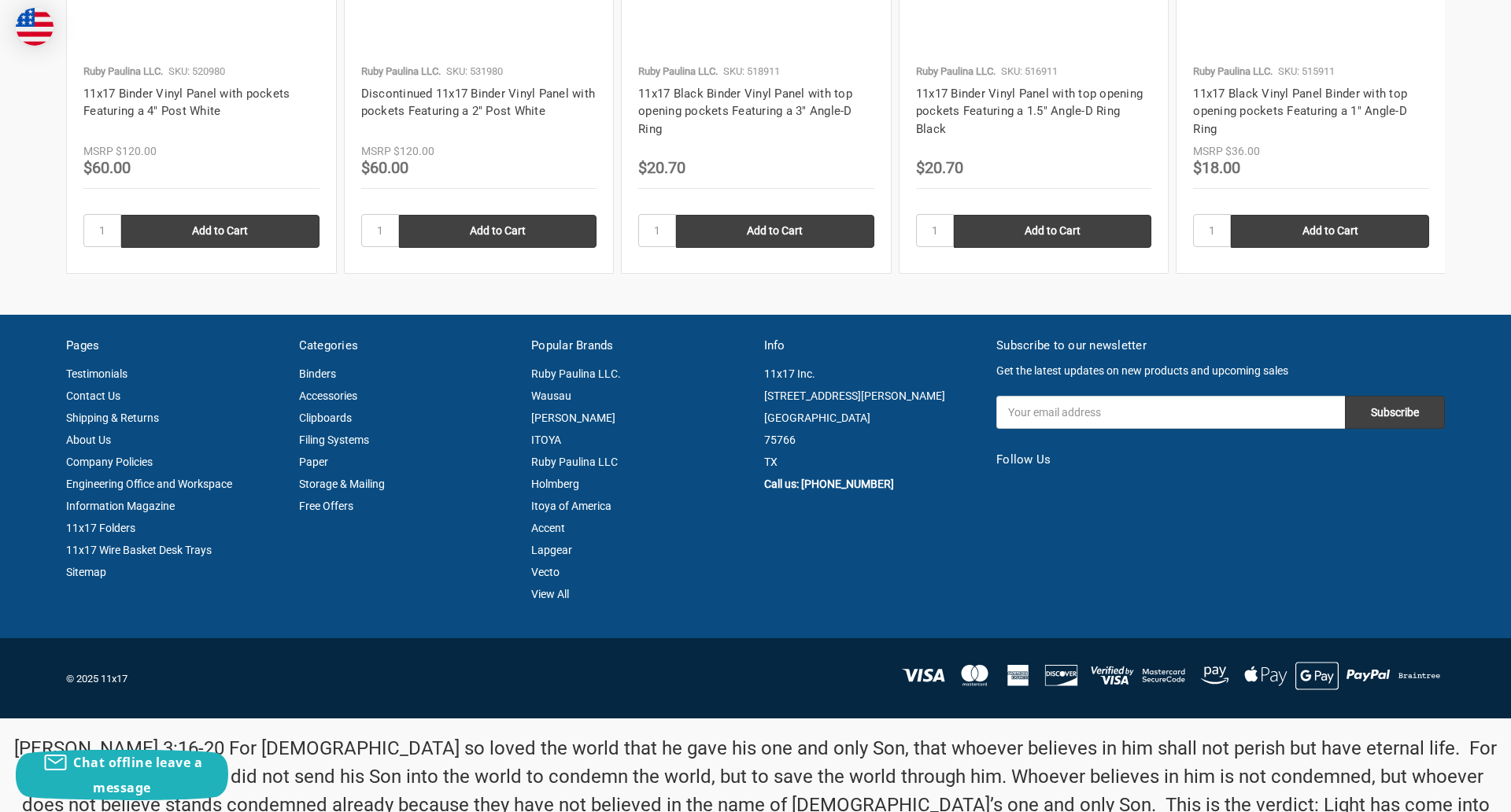
scroll to position [2129, 0]
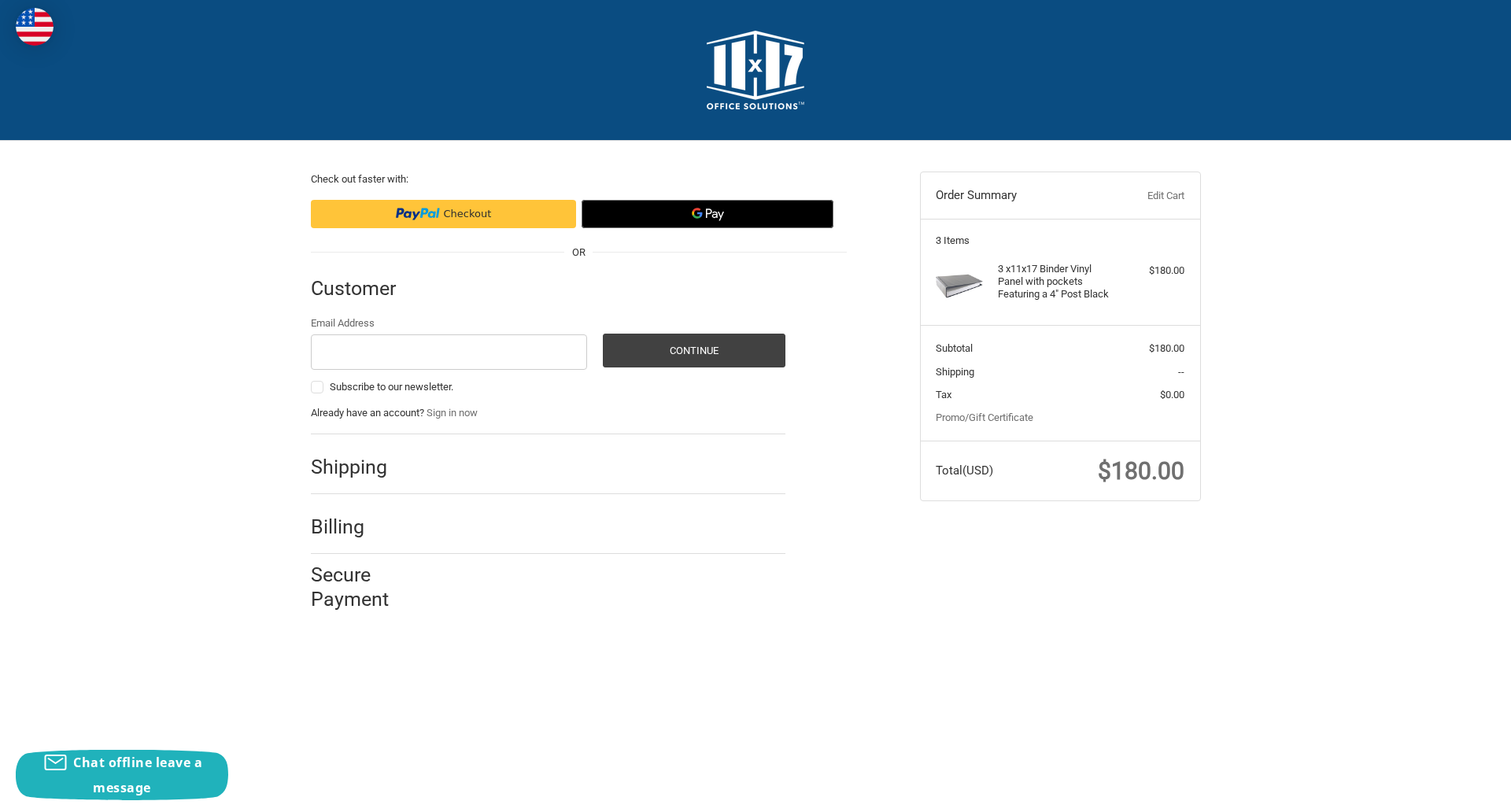
click at [449, 351] on input "Email Address" at bounding box center [449, 351] width 276 height 35
type input "reflectiz@bigcommerce.com"
click at [693, 351] on button "Continue" at bounding box center [693, 351] width 182 height 34
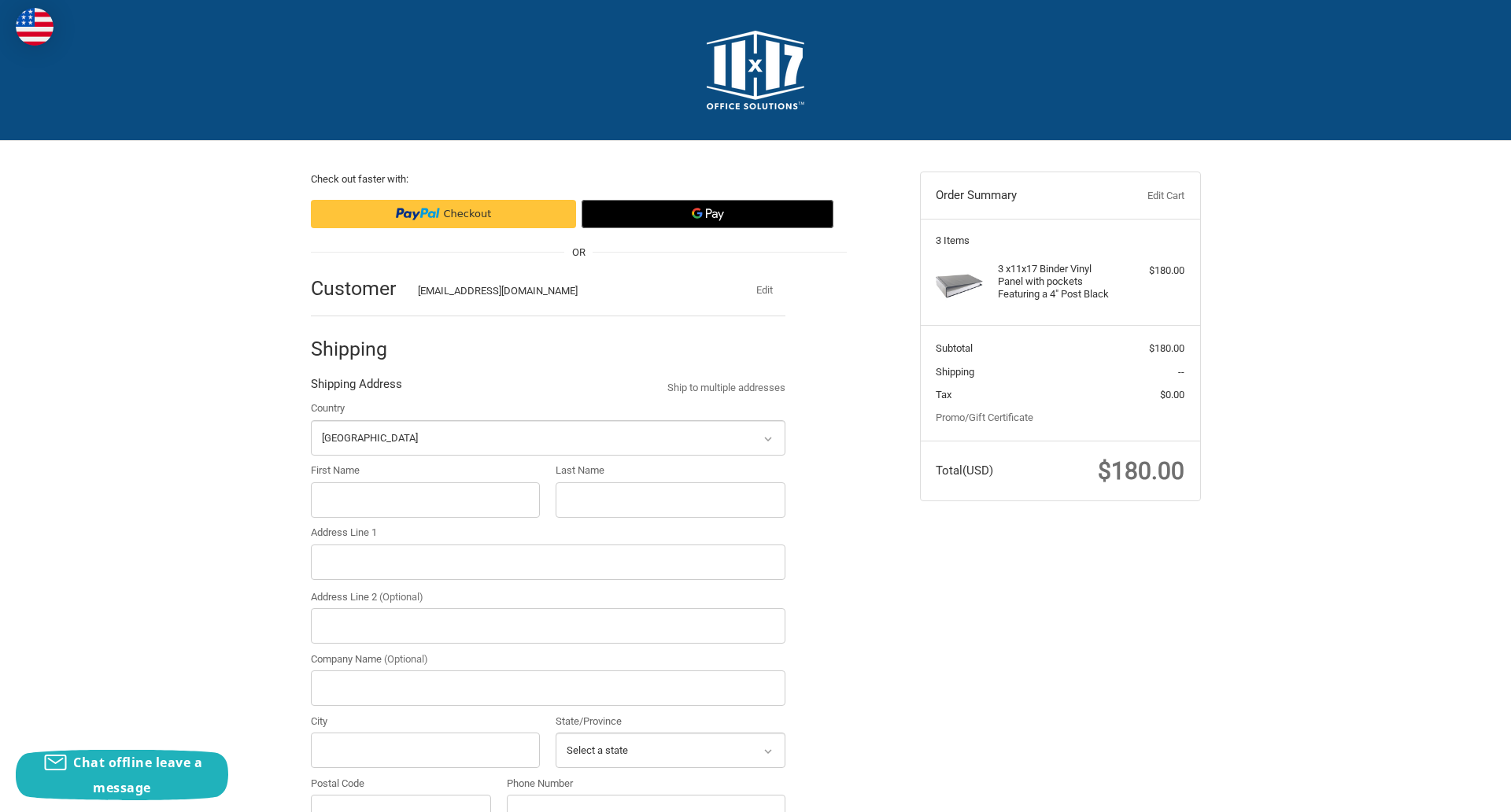
select select "US"
click at [424, 499] on input "First Name" at bounding box center [425, 499] width 230 height 35
type input "reflectiz"
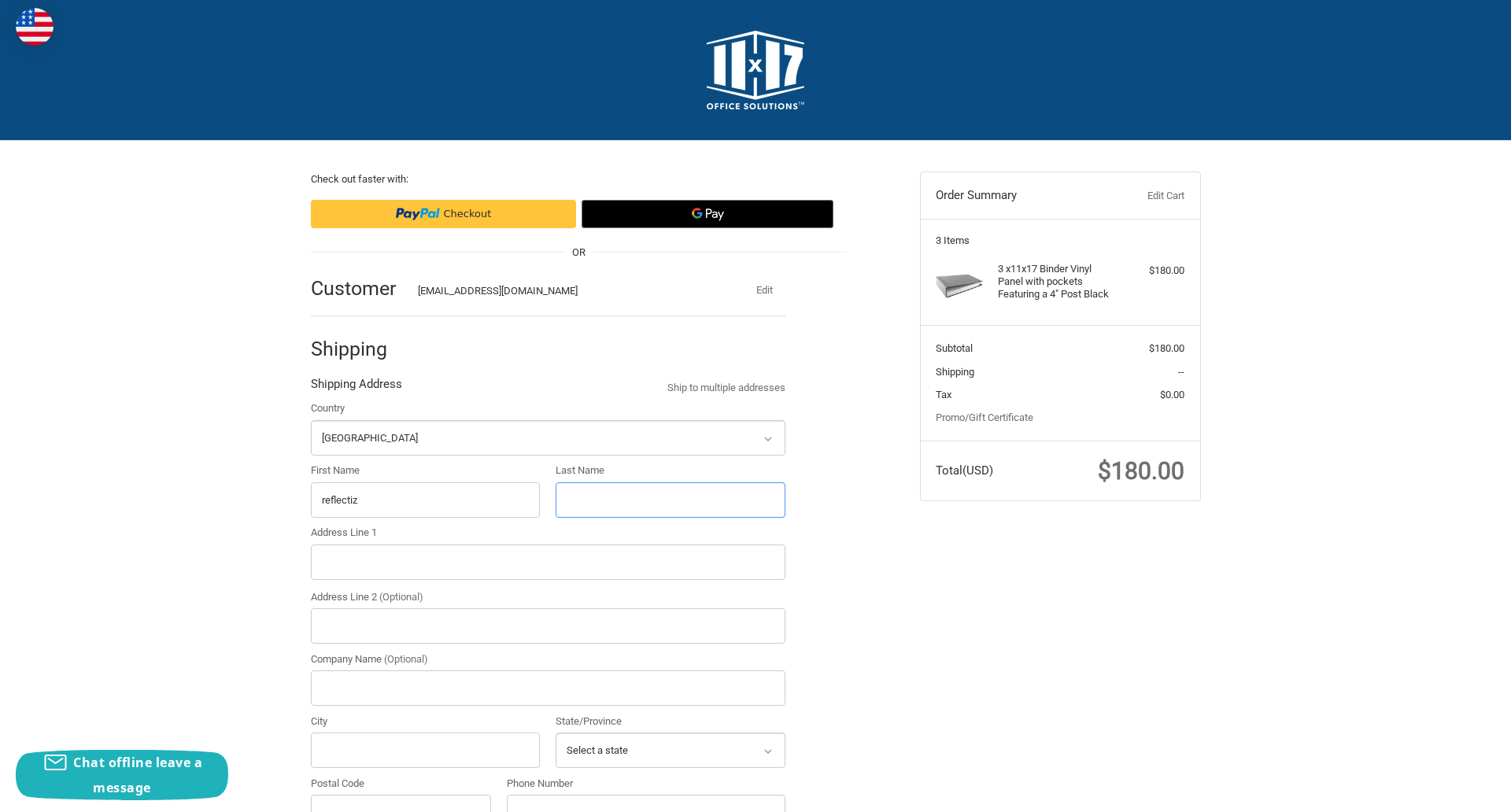
click at [670, 499] on input "Last Name" at bounding box center [671, 499] width 230 height 35
type input "bigcommerce"
click at [400, 794] on input "Postal Code" at bounding box center [401, 812] width 181 height 35
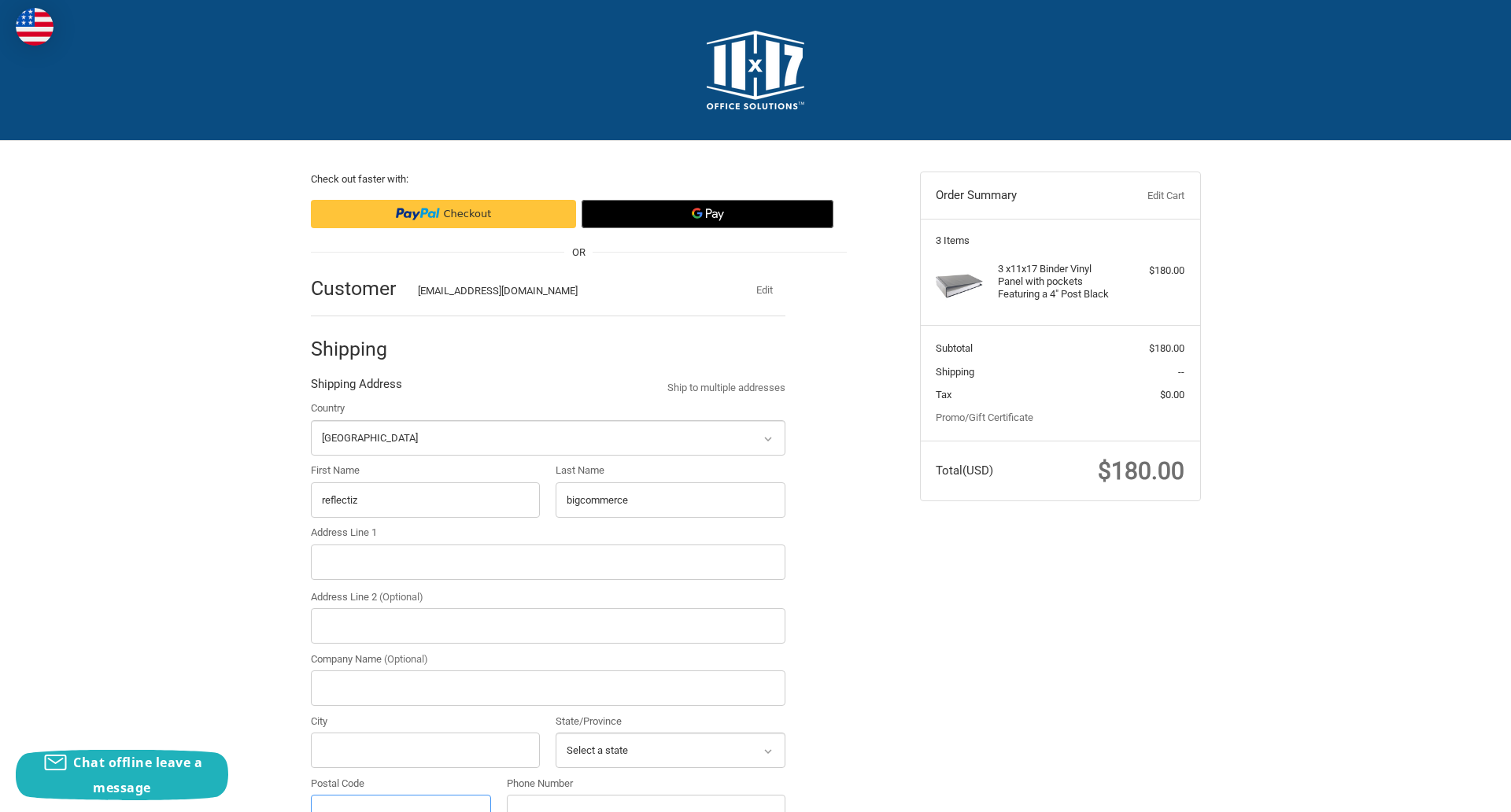
click at [400, 794] on input "Postal Code" at bounding box center [401, 812] width 181 height 35
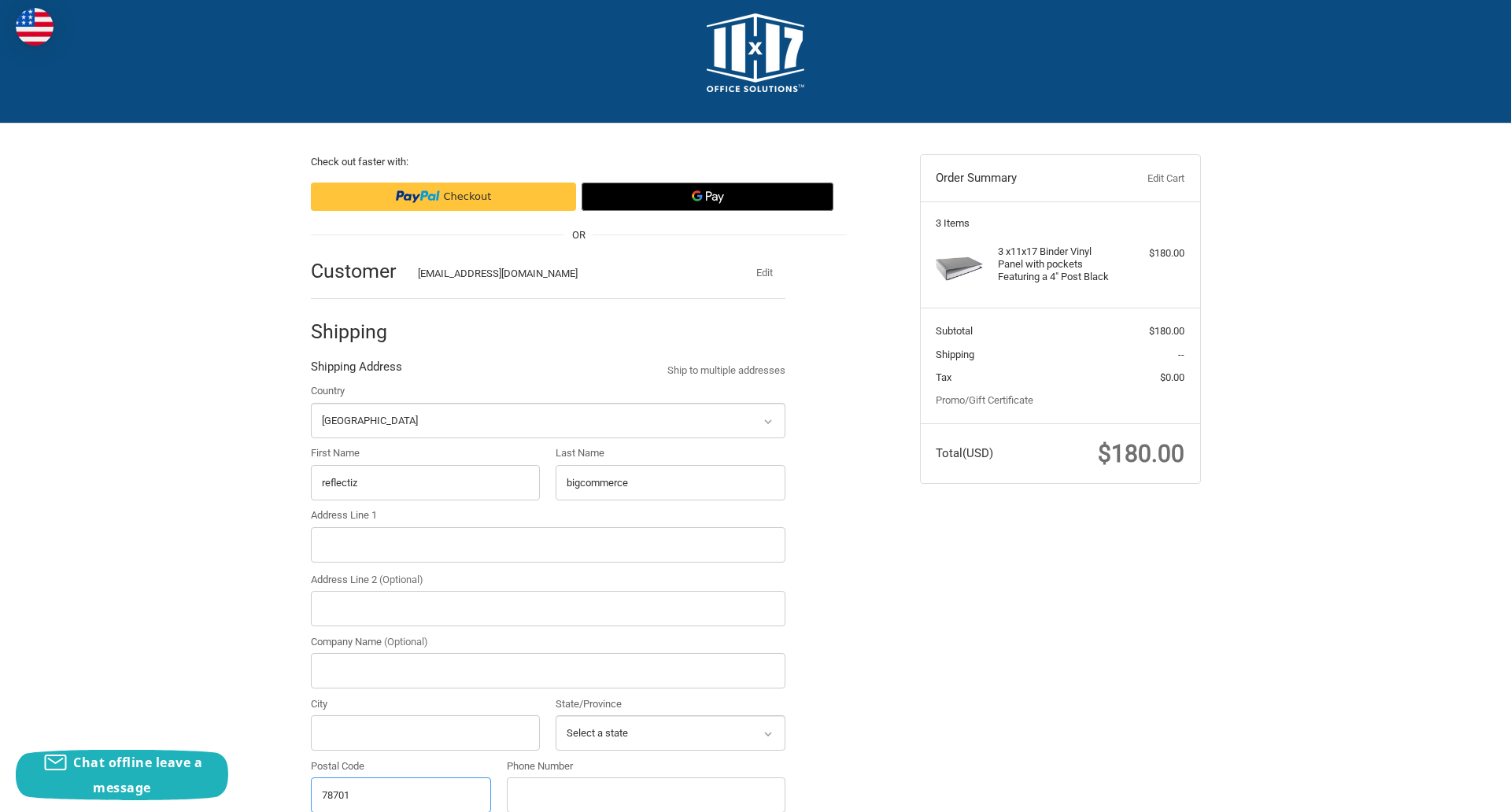
click at [400, 794] on input "78701" at bounding box center [401, 794] width 181 height 35
type input "78701"
click at [547, 544] on input "Address Line 1" at bounding box center [547, 544] width 474 height 35
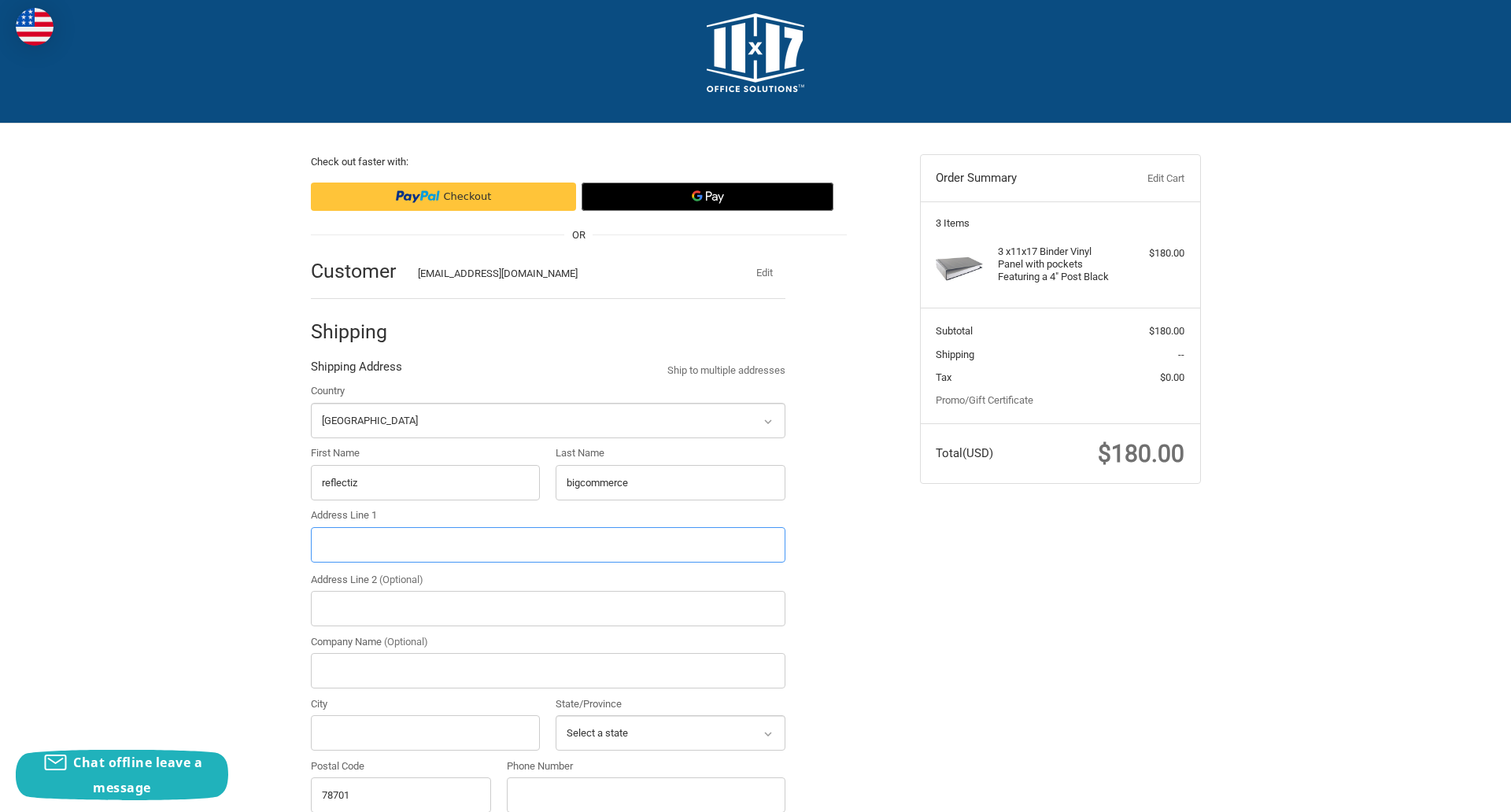
click at [547, 544] on input "Address Line 1" at bounding box center [547, 544] width 474 height 35
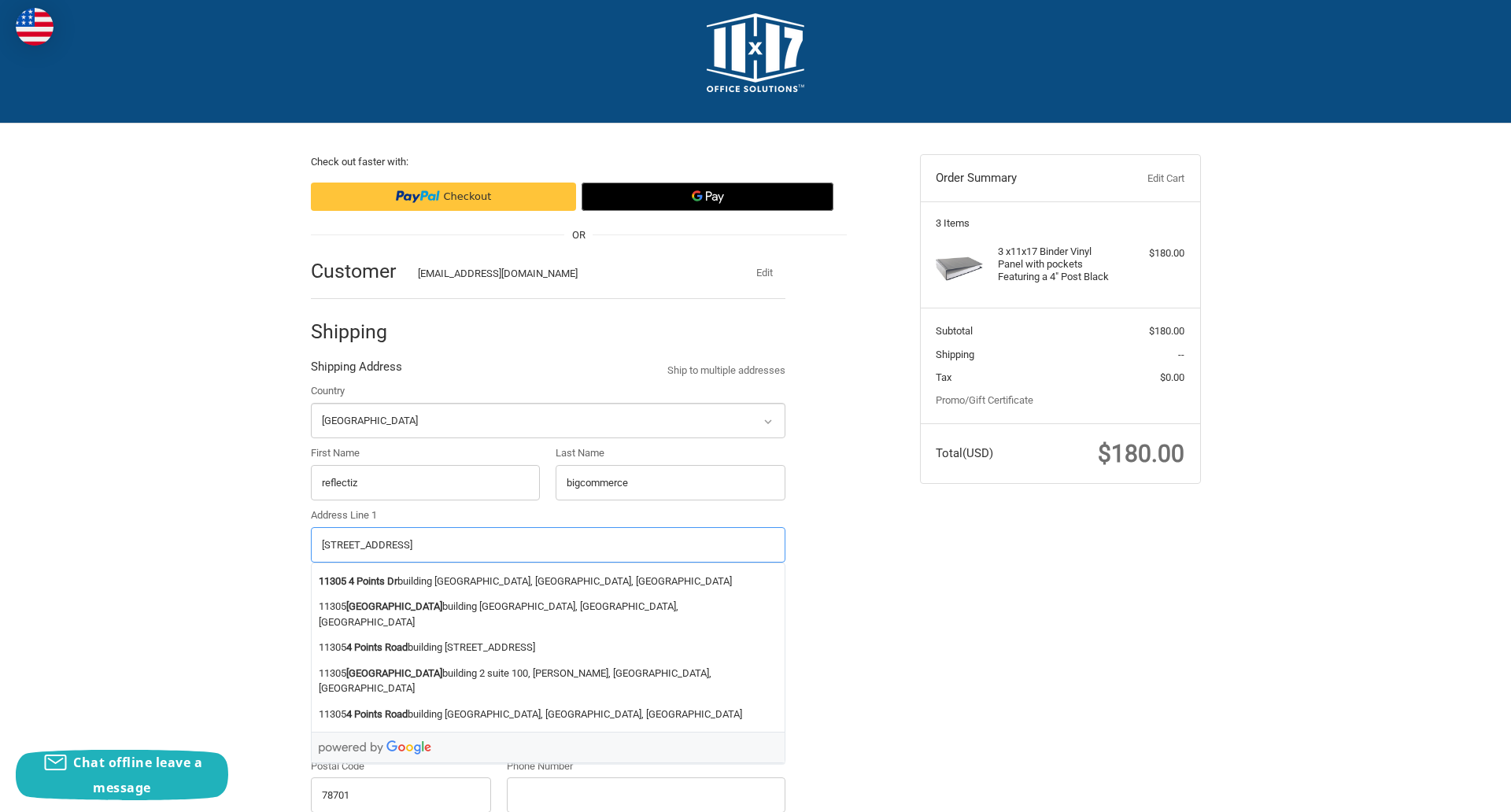
type input "11305 4 Points Dr Building 2, Suite 100"
click at [355, 371] on legend "Shipping Address" at bounding box center [356, 371] width 92 height 25
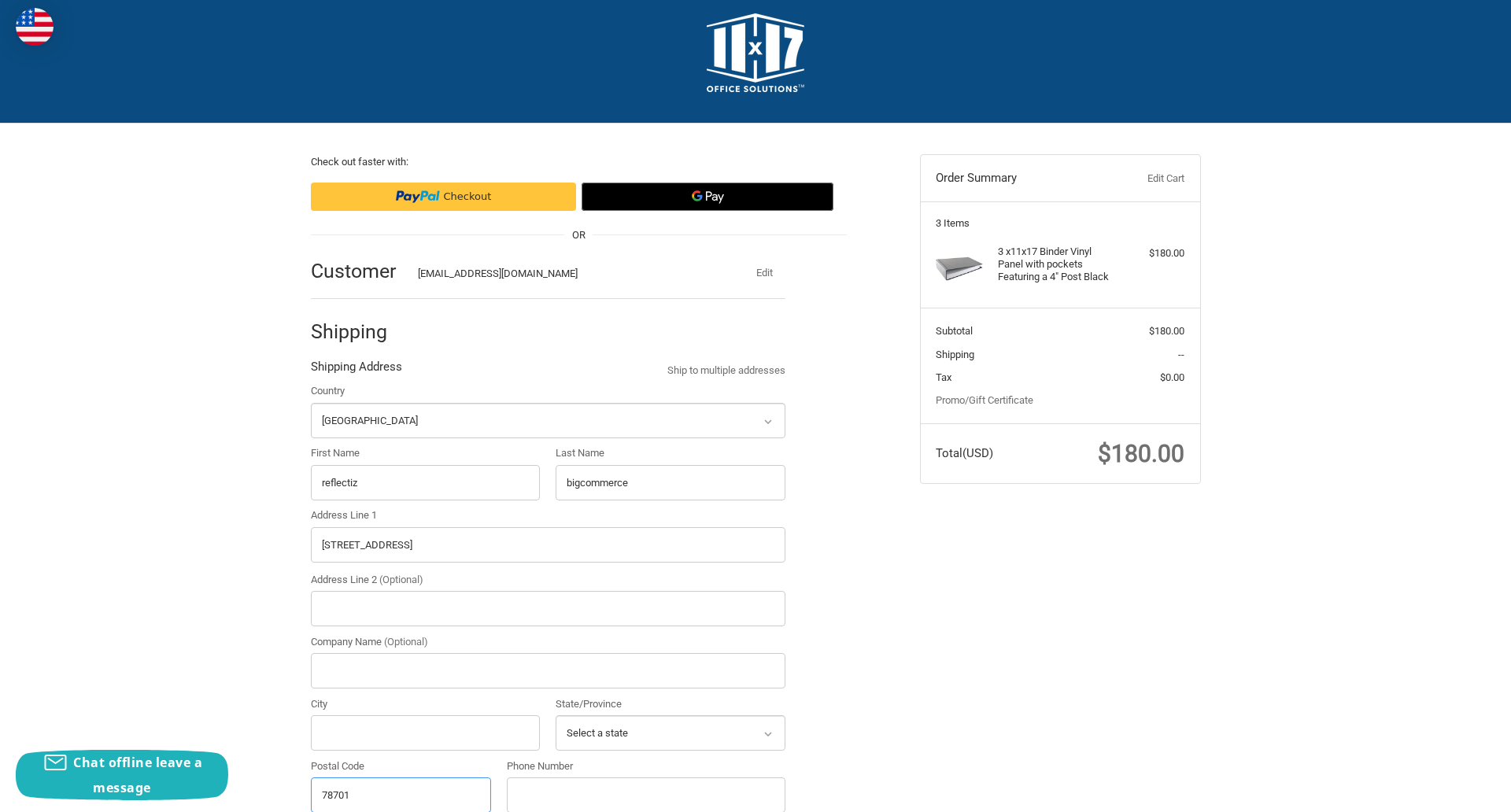
click at [400, 794] on input "78701" at bounding box center [401, 794] width 181 height 35
type input "78701"
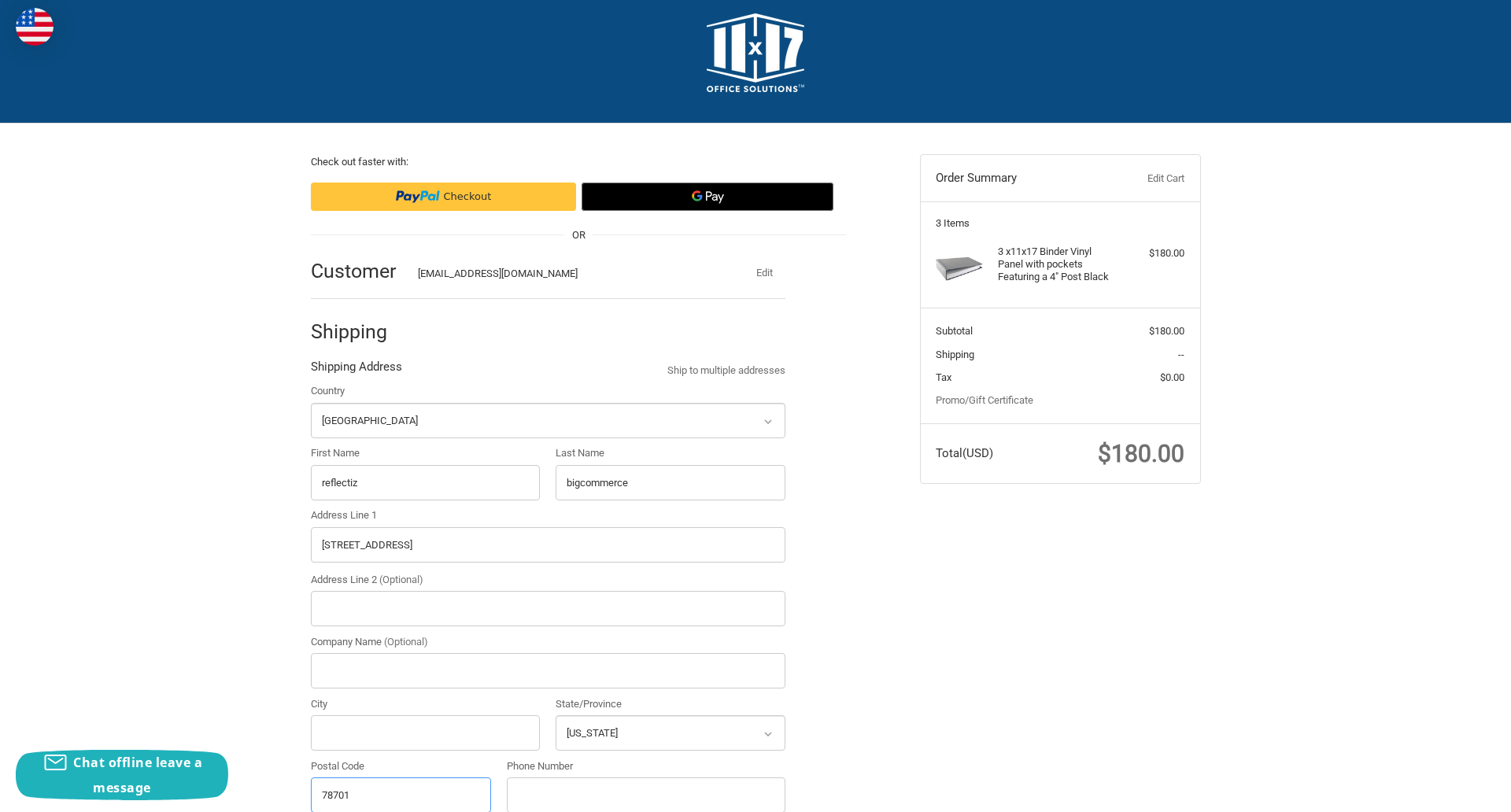
select select "TX"
click at [547, 609] on input "Address Line 2 (Optional)" at bounding box center [547, 609] width 474 height 35
type input "2"
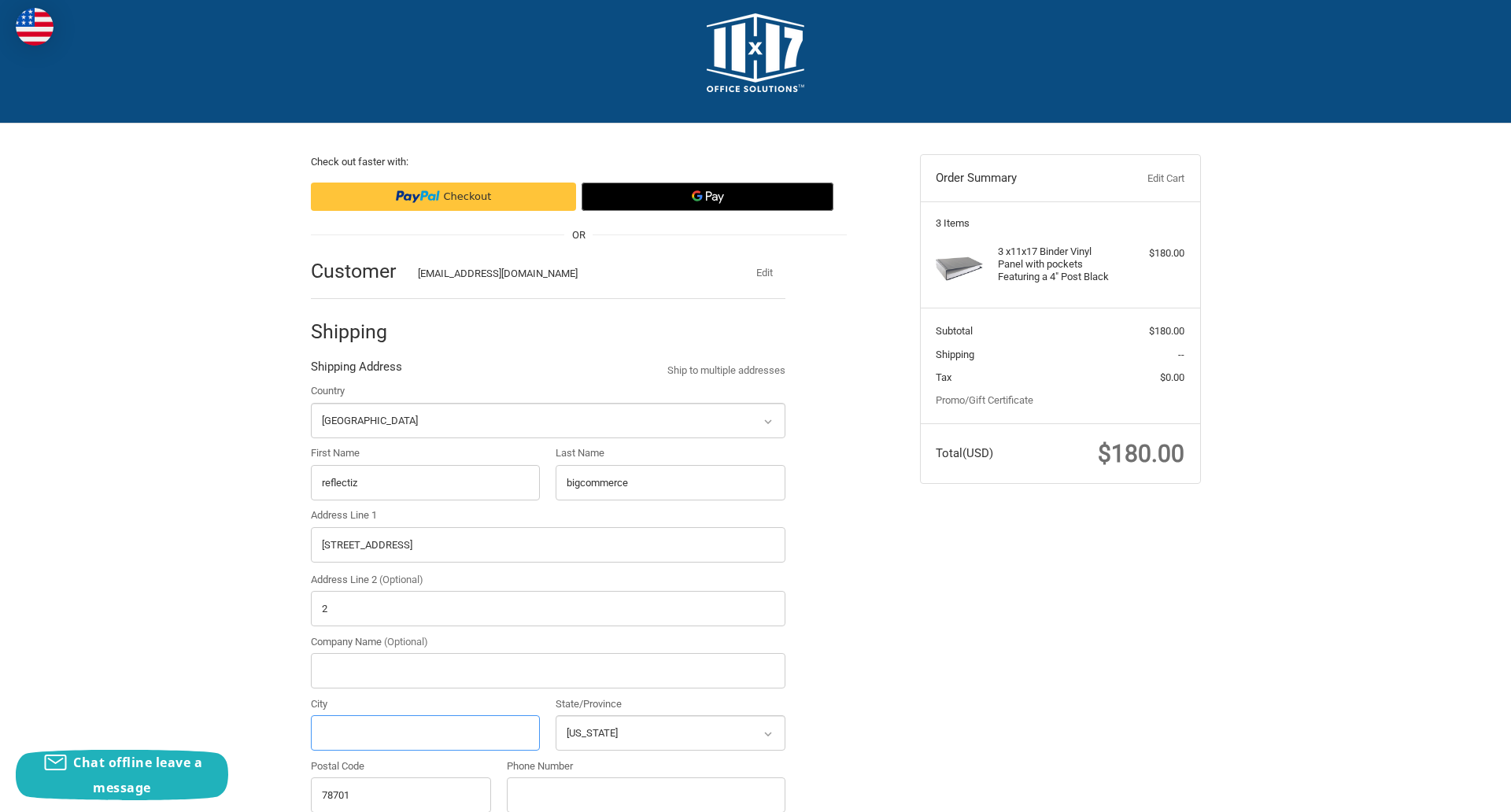
click at [424, 732] on input "City" at bounding box center [425, 733] width 230 height 35
click at [424, 732] on input "Austin" at bounding box center [425, 733] width 230 height 35
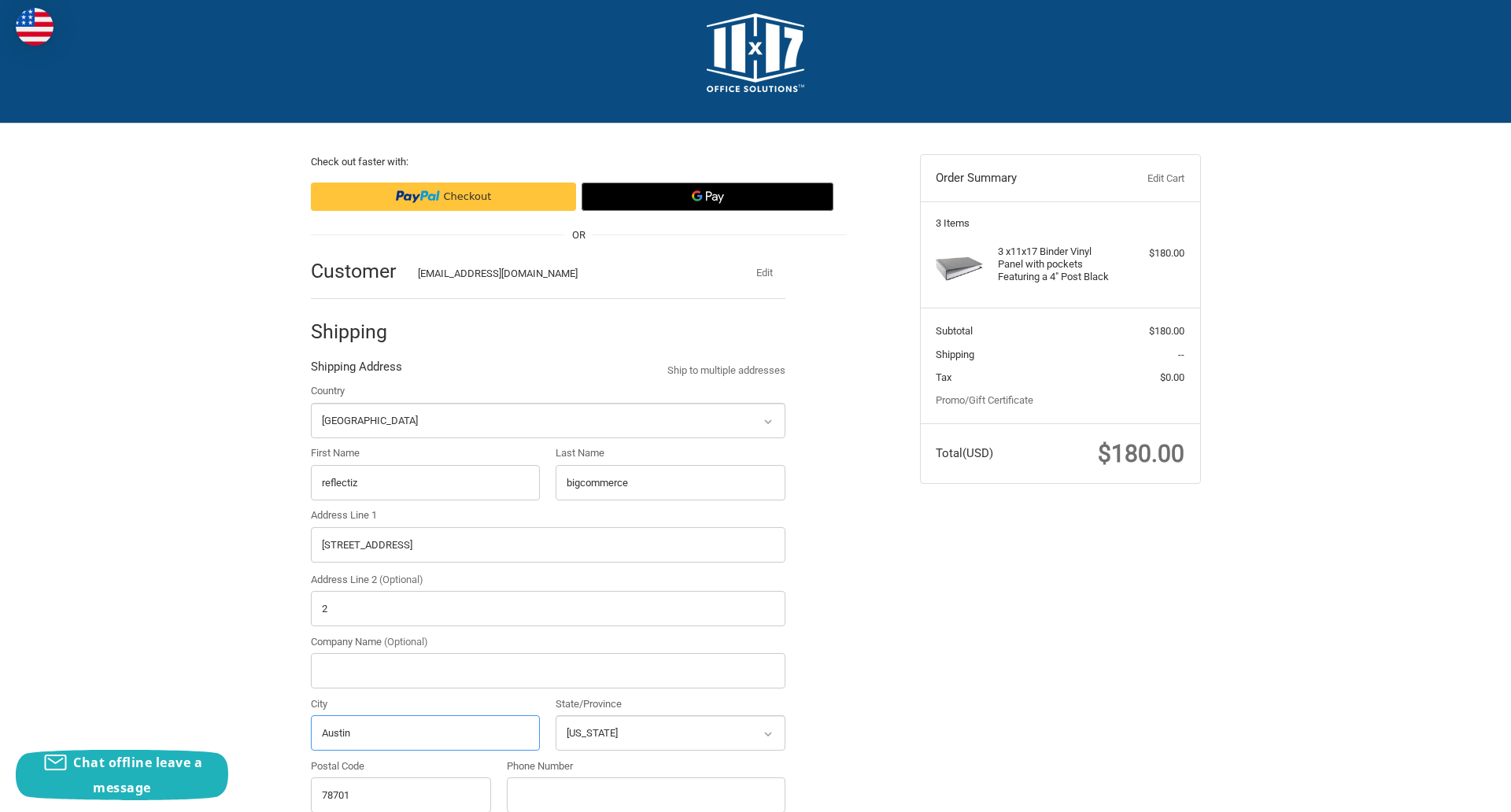
click at [424, 732] on input "Austin" at bounding box center [425, 733] width 230 height 35
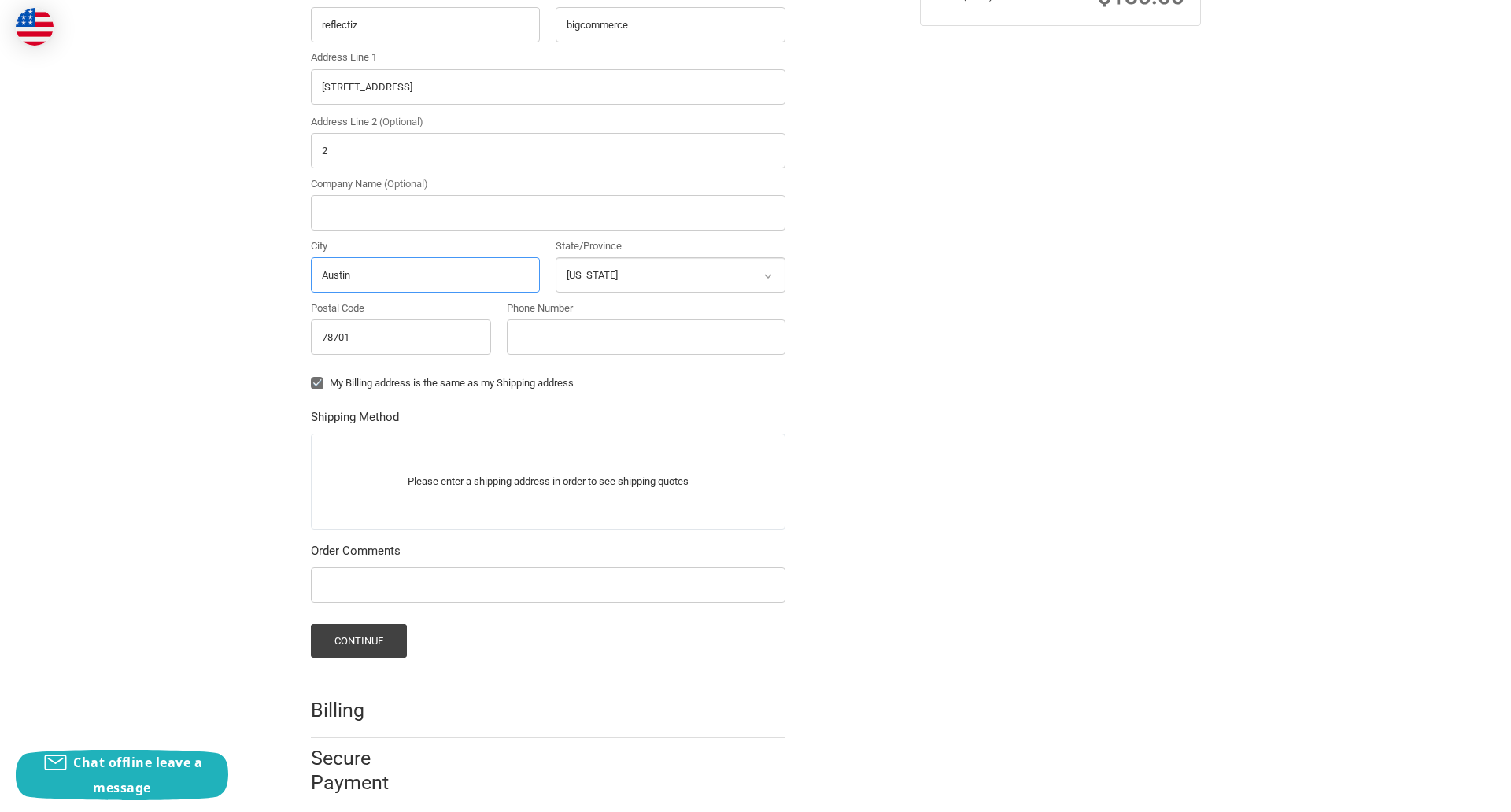
scroll to position [491, 0]
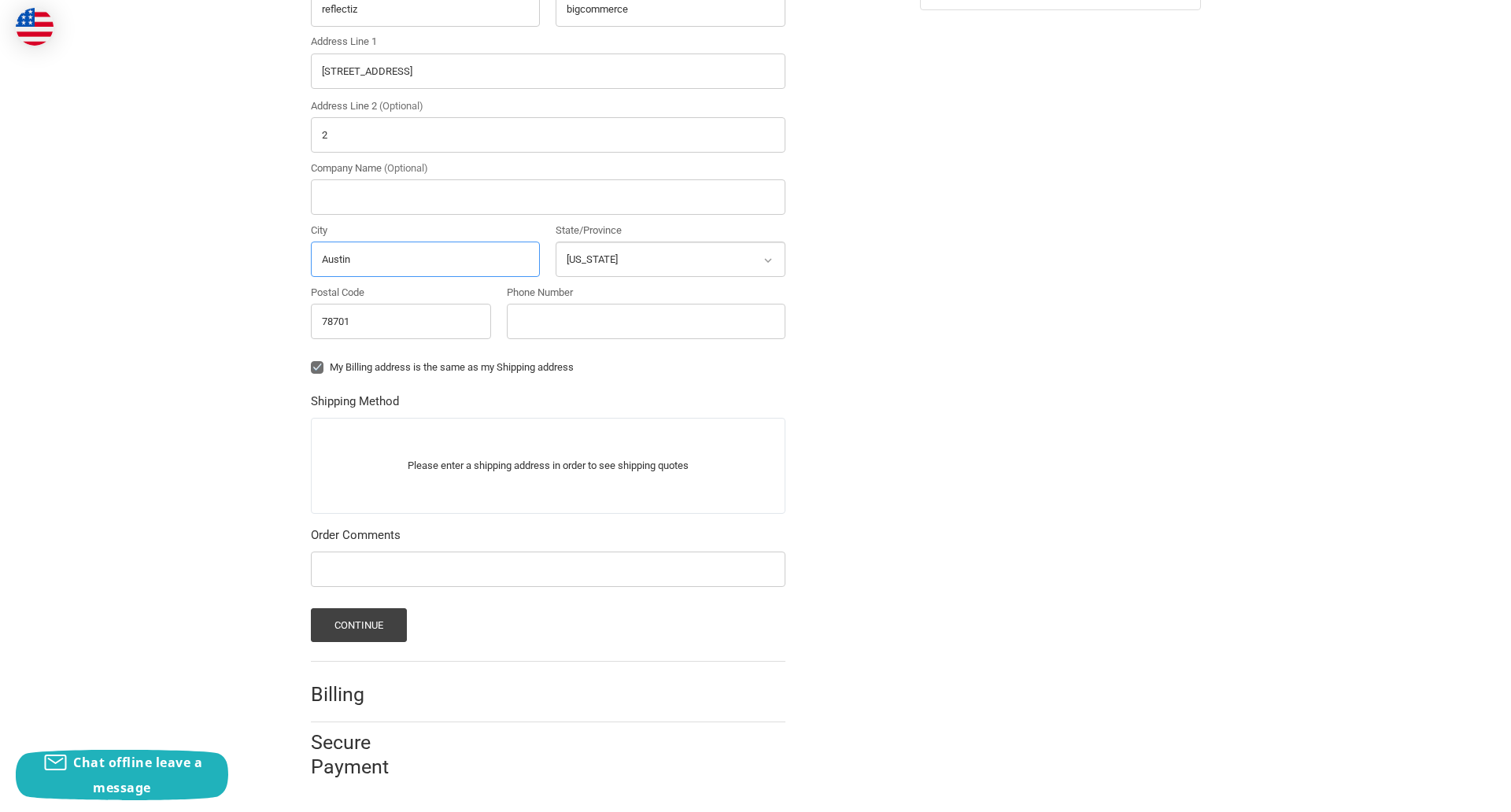
type input "Austin"
click at [645, 321] on input "Phone Number" at bounding box center [645, 321] width 278 height 35
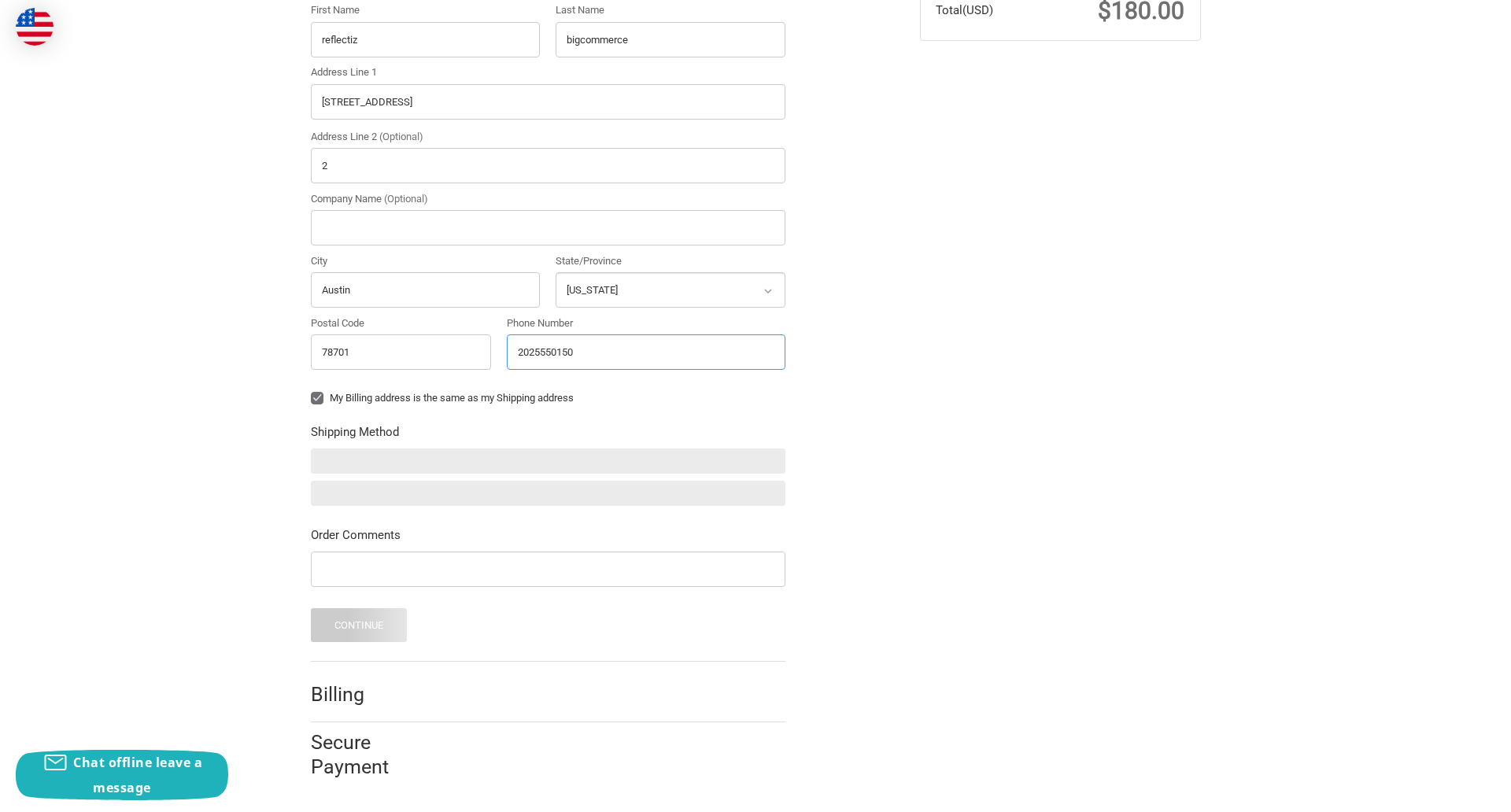
scroll to position [461, 0]
type input "2025550150"
click at [547, 228] on input "Company Name (Optional)" at bounding box center [547, 228] width 474 height 35
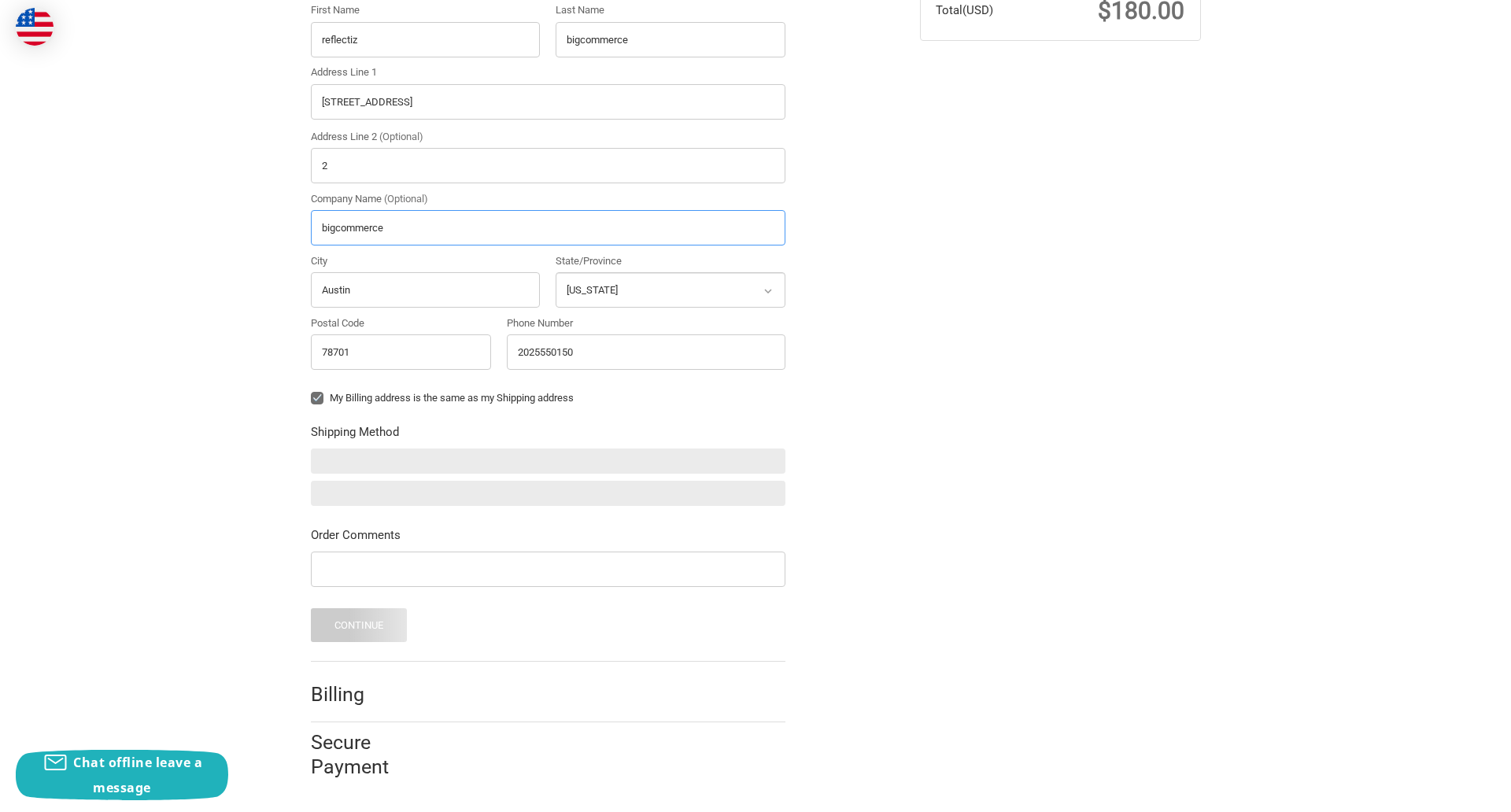
type input "bigcommerce"
click at [311, 410] on form "Country Select a country Afghanistan Åland Islands Albania Algeria American Sam…" at bounding box center [547, 291] width 474 height 702
click at [311, 589] on form "Country Select a country Afghanistan Åland Islands Albania Algeria American Sam…" at bounding box center [547, 291] width 474 height 702
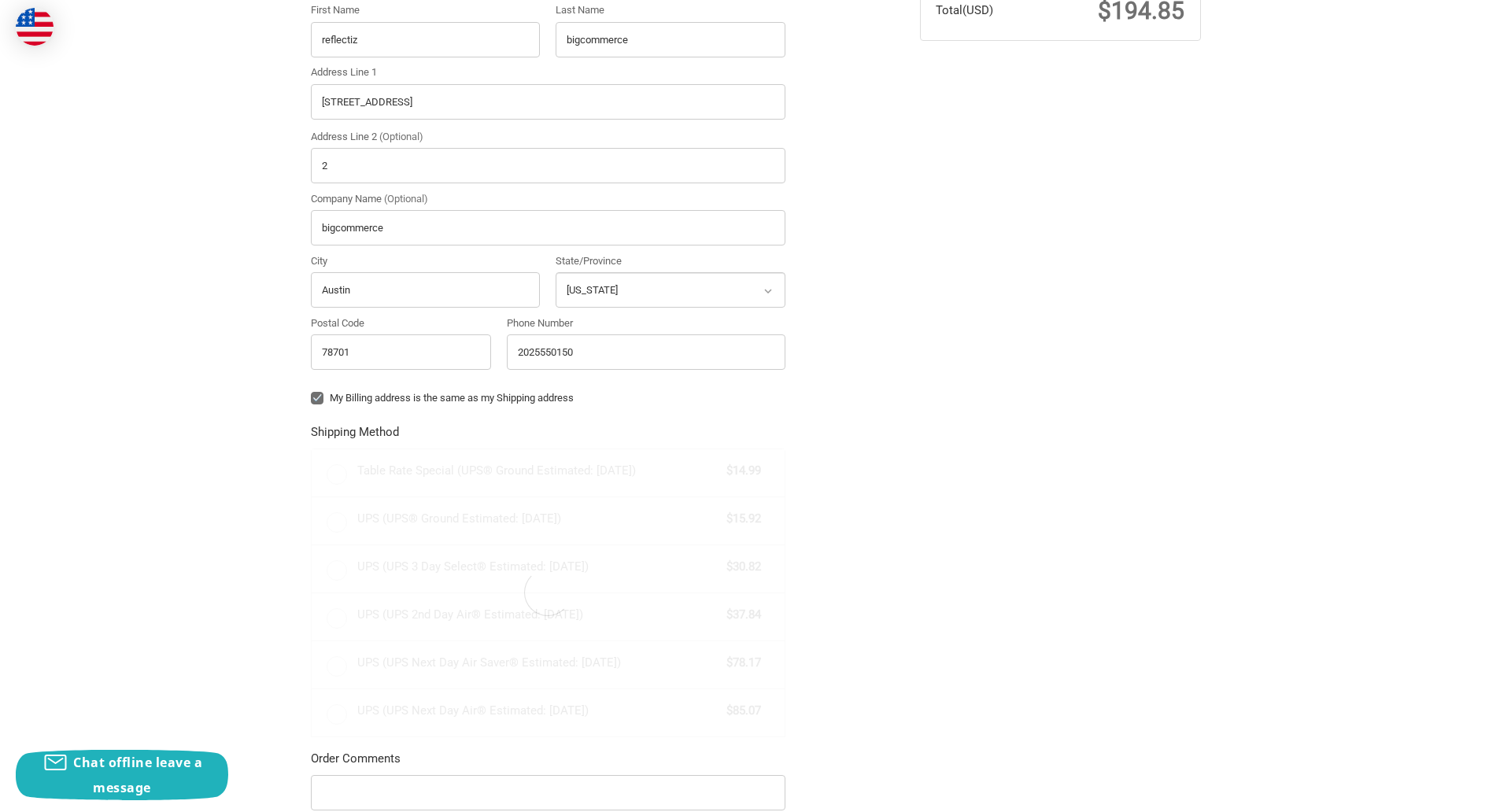
radio input "true"
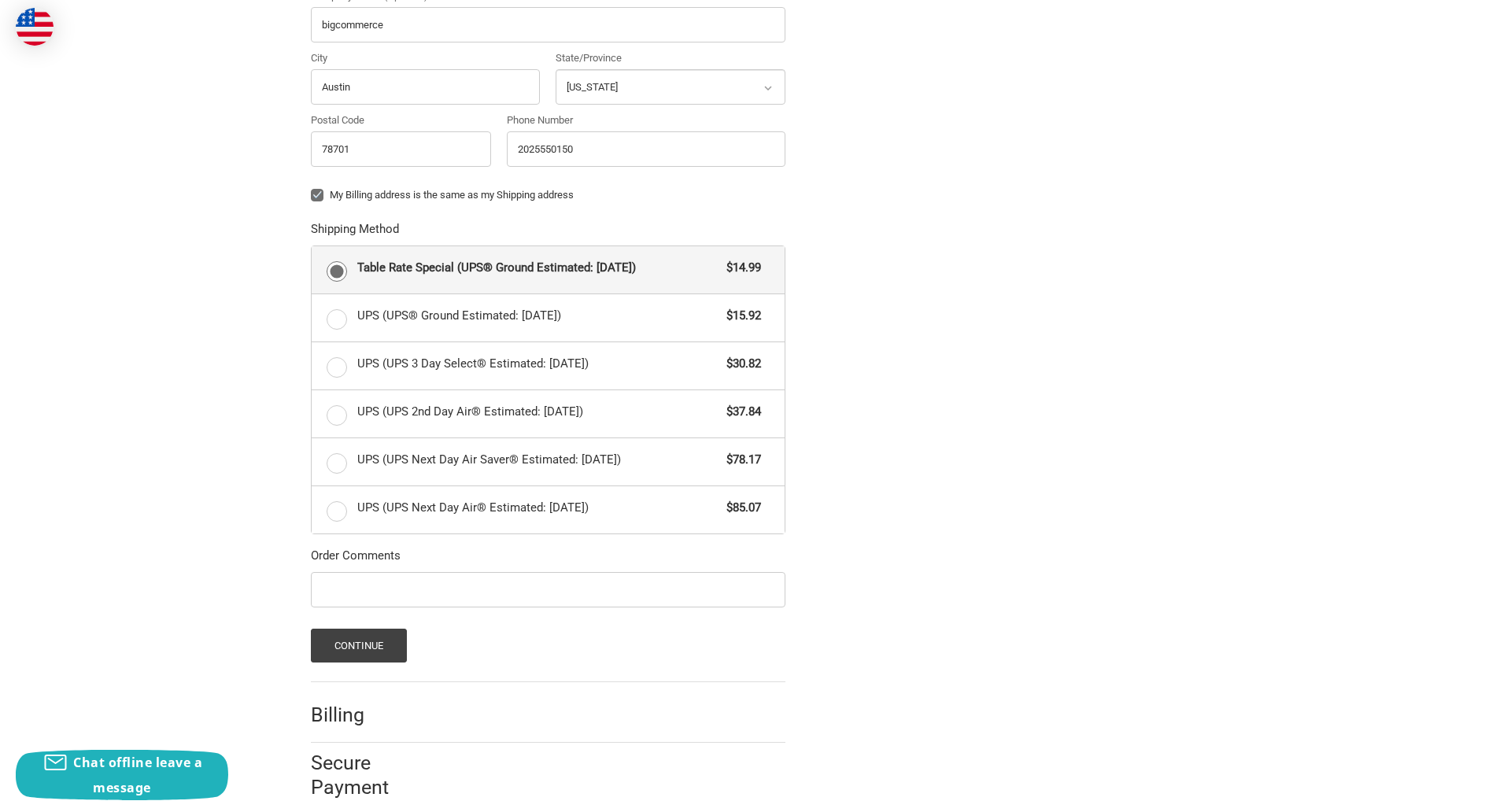
scroll to position [683, 0]
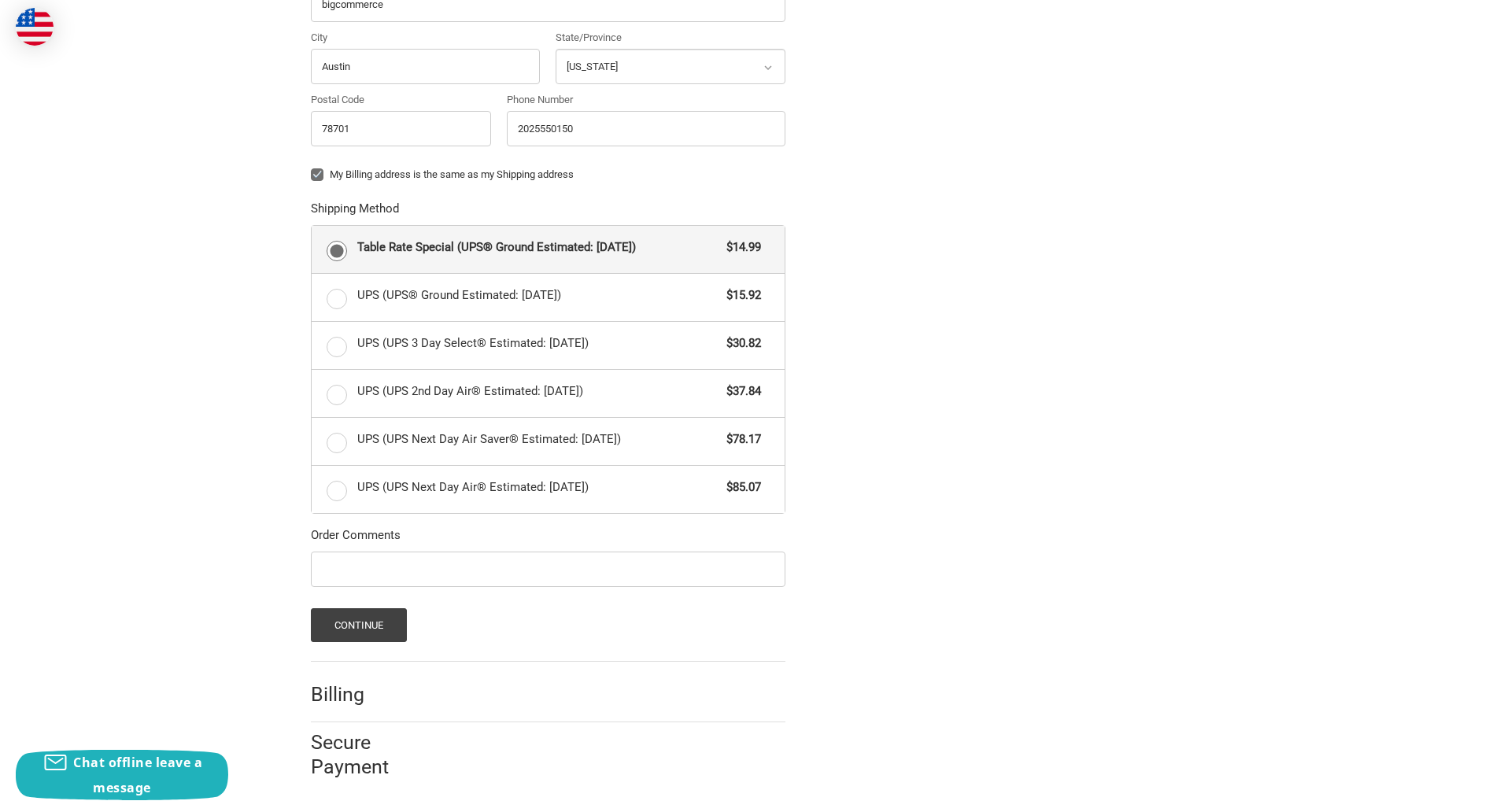
click at [547, 248] on span "Table Rate Special (UPS® Ground Estimated: Mon, Oct 6)" at bounding box center [538, 247] width 362 height 18
click at [313, 227] on input "Table Rate Special (UPS® Ground Estimated: Mon, Oct 6) $14.99" at bounding box center [312, 226] width 1 height 1
click at [358, 625] on button "Continue" at bounding box center [358, 625] width 96 height 34
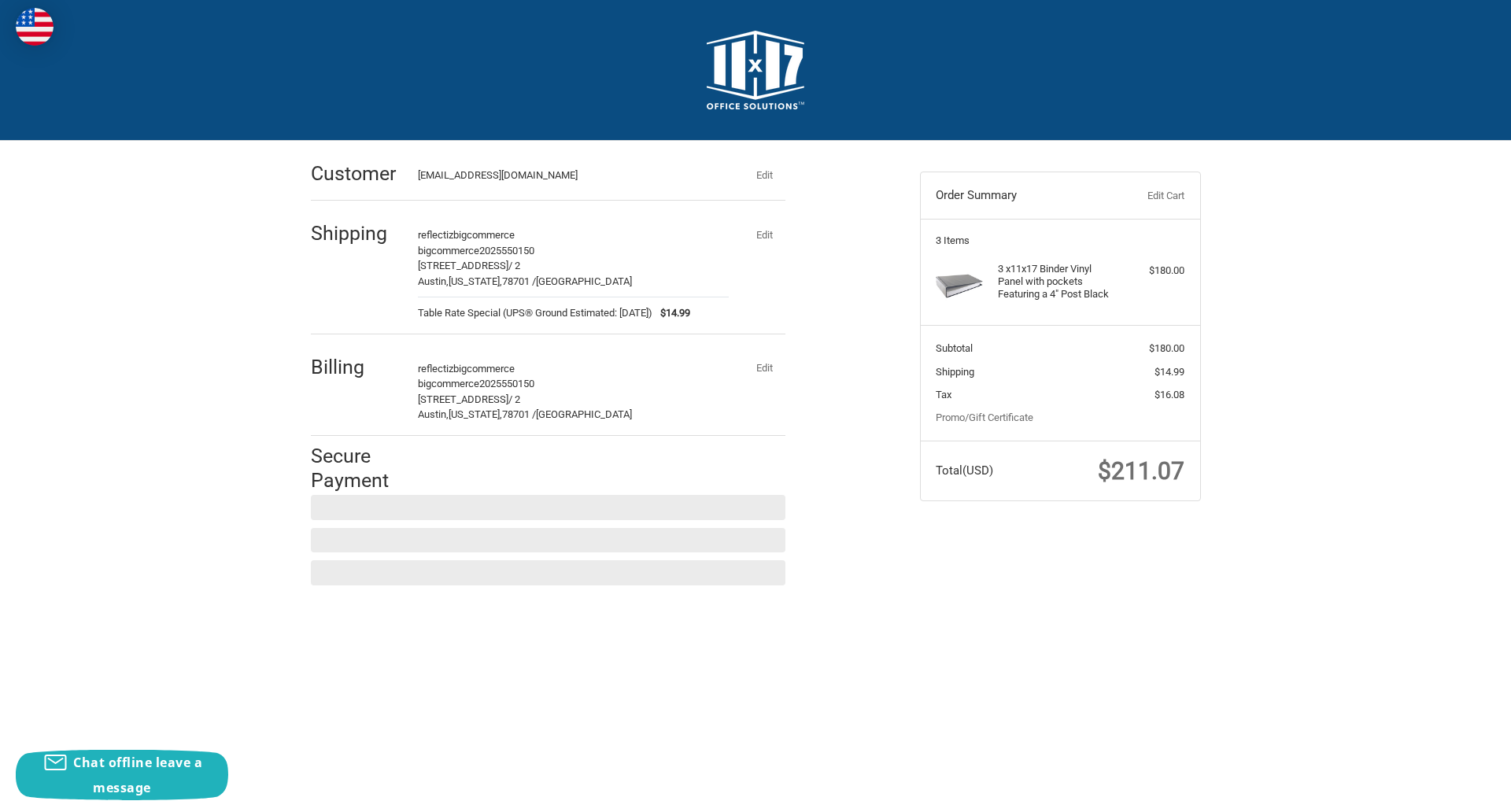
scroll to position [0, 0]
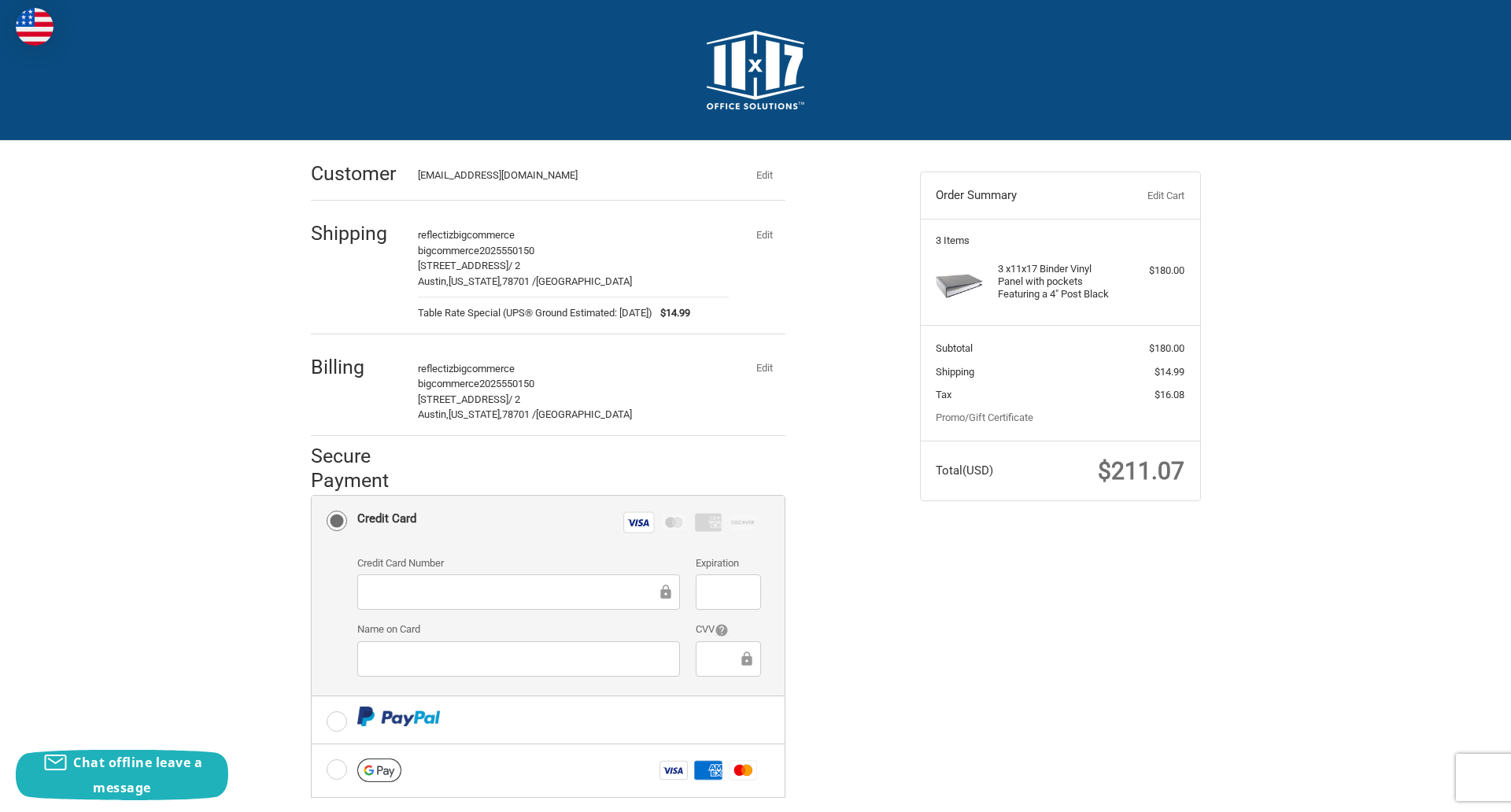
checkbox input "true"
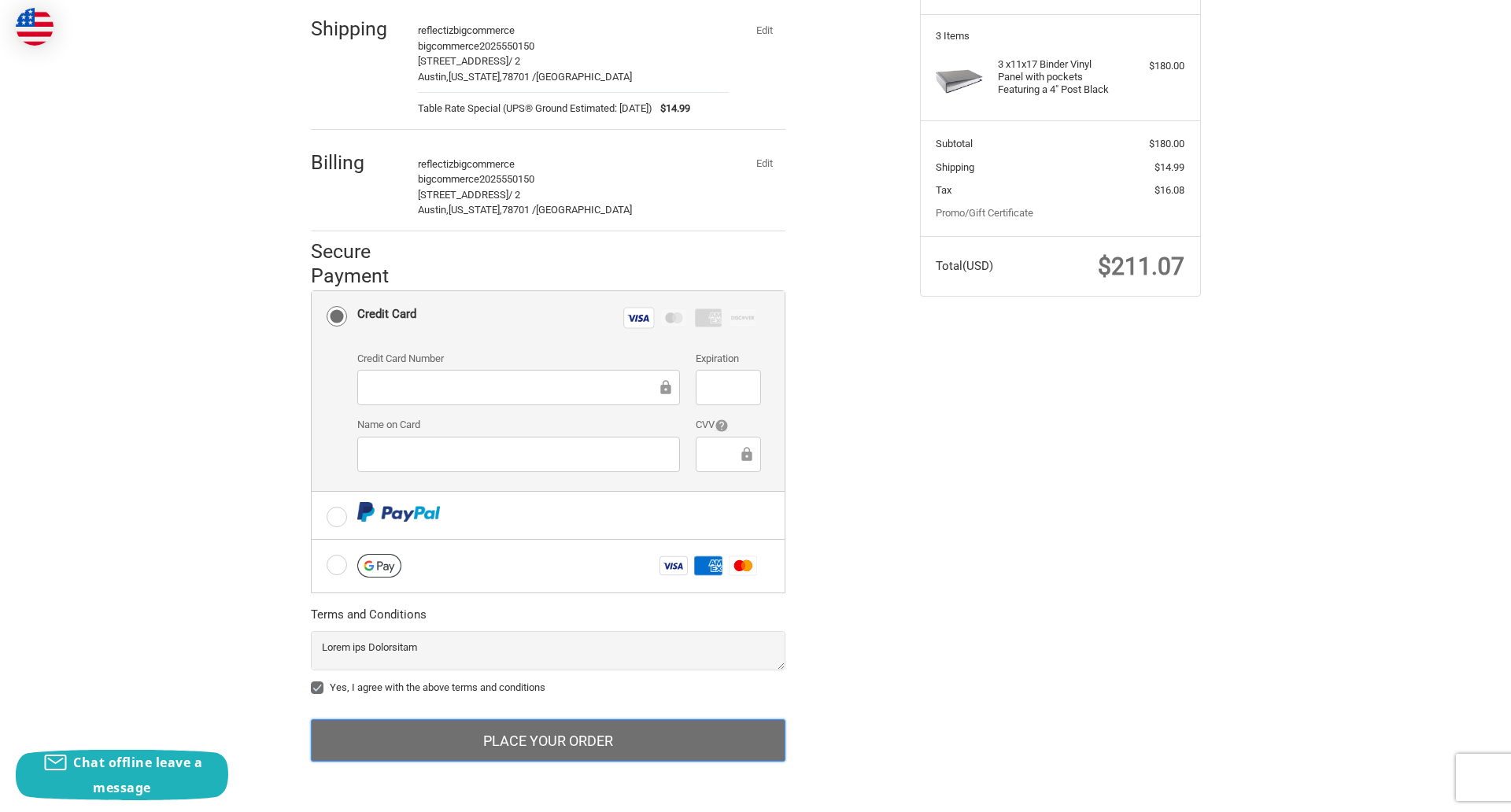
click at [547, 740] on button "Place Your Order" at bounding box center [547, 741] width 474 height 43
